Goal: Navigation & Orientation: Find specific page/section

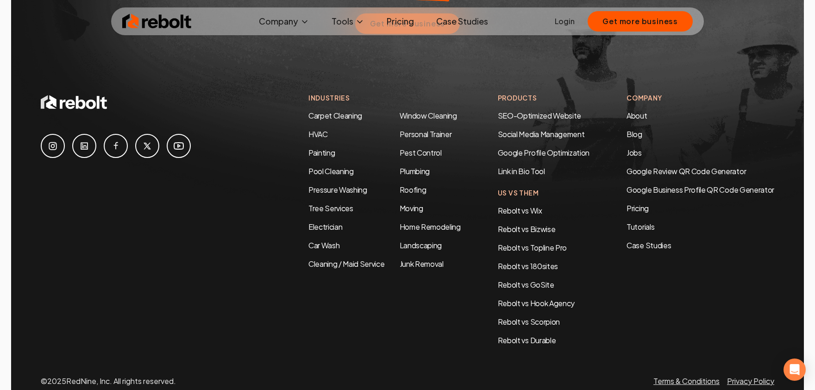
scroll to position [4484, 0]
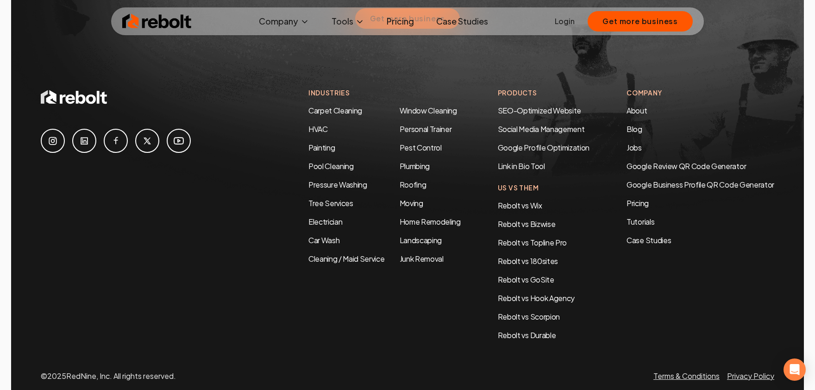
click at [76, 129] on link at bounding box center [84, 141] width 24 height 24
click at [688, 161] on link "Google Review QR Code Generator" at bounding box center [687, 166] width 120 height 10
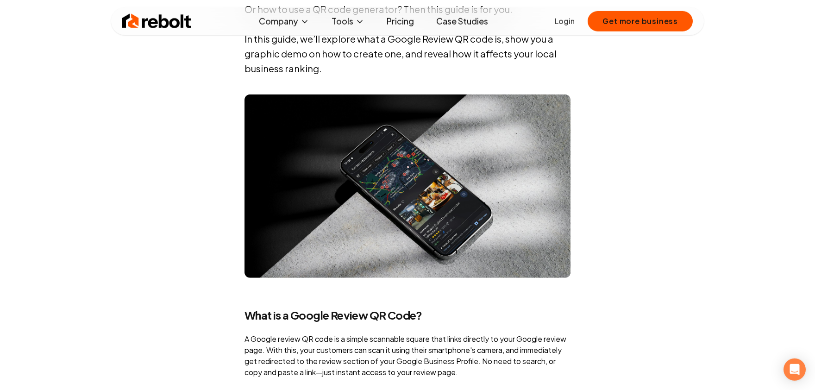
scroll to position [764, 0]
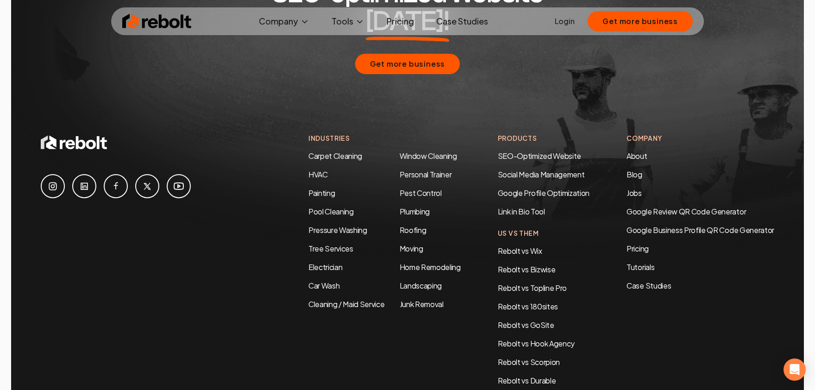
scroll to position [4433, 0]
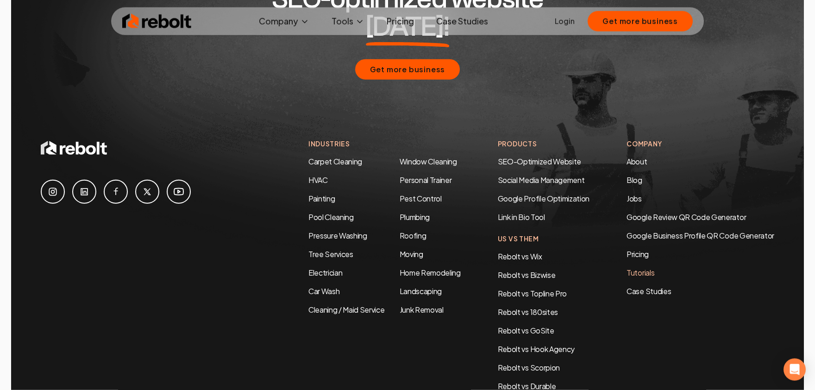
click at [637, 267] on link "Tutorials" at bounding box center [701, 272] width 148 height 11
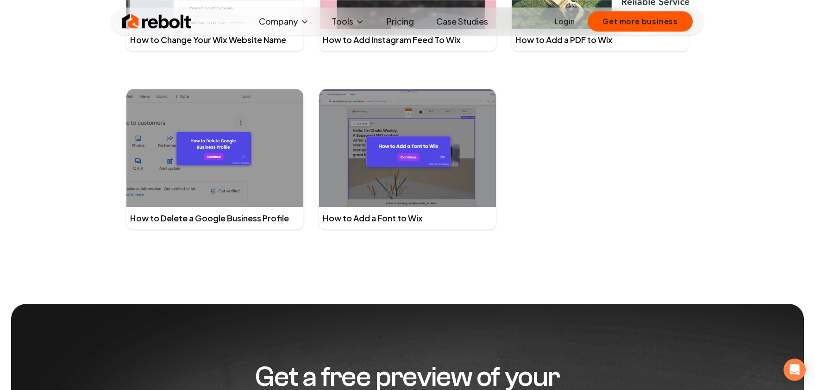
scroll to position [2650, 0]
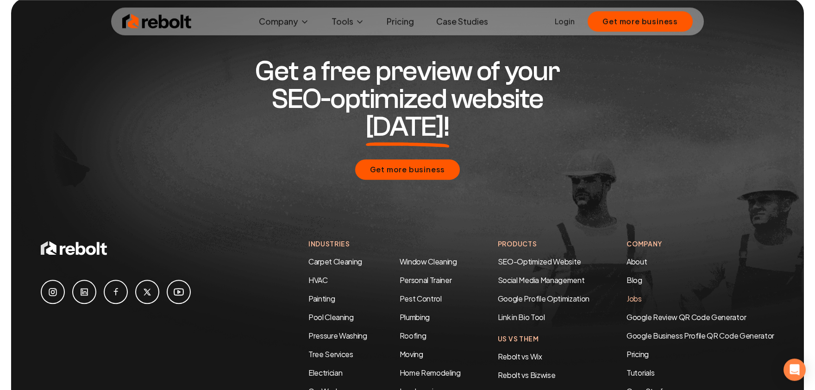
click at [627, 294] on link "Jobs" at bounding box center [634, 299] width 15 height 10
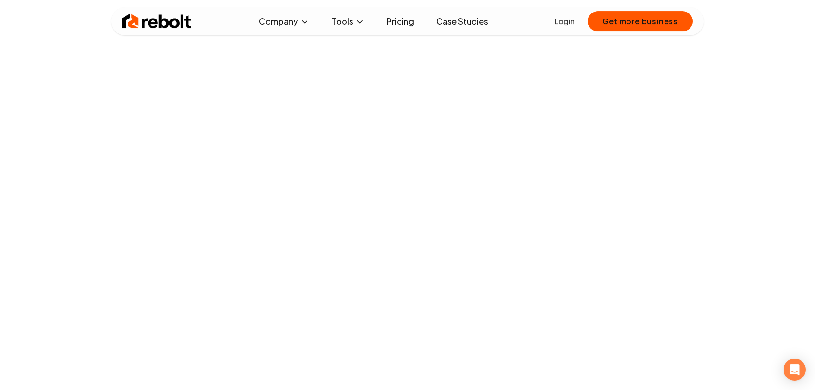
scroll to position [51, 0]
